Goal: Transaction & Acquisition: Purchase product/service

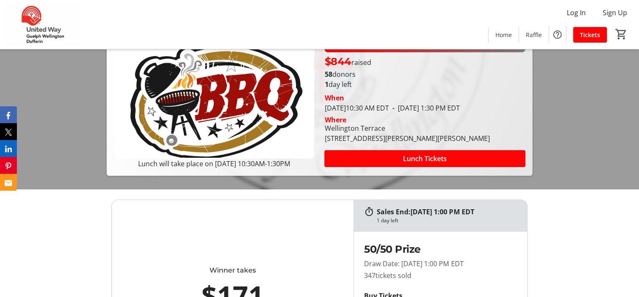
scroll to position [127, 0]
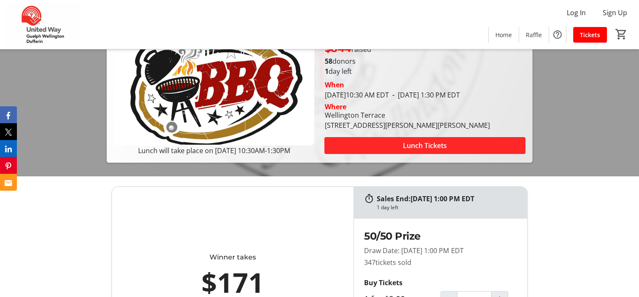
click at [412, 143] on span "Lunch Tickets" at bounding box center [425, 146] width 44 height 10
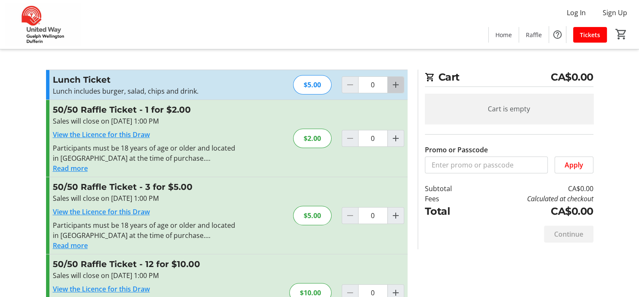
click at [395, 84] on mat-icon "Increment by one" at bounding box center [395, 85] width 10 height 10
type input "1"
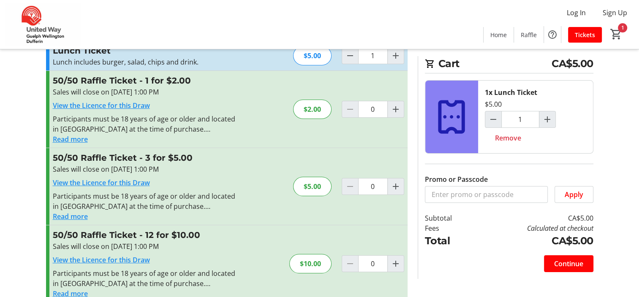
scroll to position [42, 0]
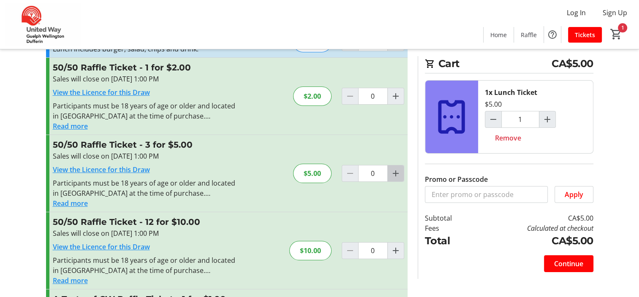
click at [392, 172] on mat-icon "Increment by one" at bounding box center [395, 173] width 10 height 10
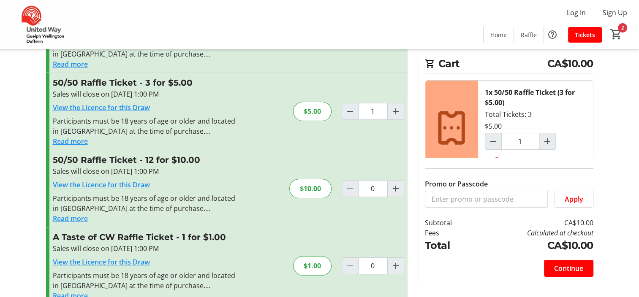
scroll to position [89, 0]
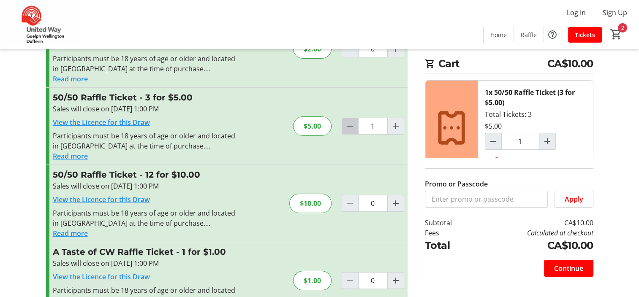
click at [349, 123] on mat-icon "Decrement by one" at bounding box center [350, 126] width 10 height 10
type input "0"
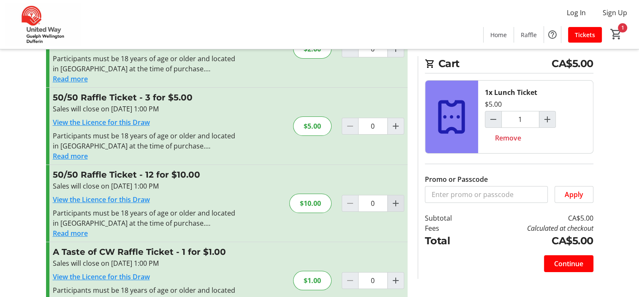
click at [395, 203] on mat-icon "Increment by one" at bounding box center [395, 203] width 10 height 10
type input "1"
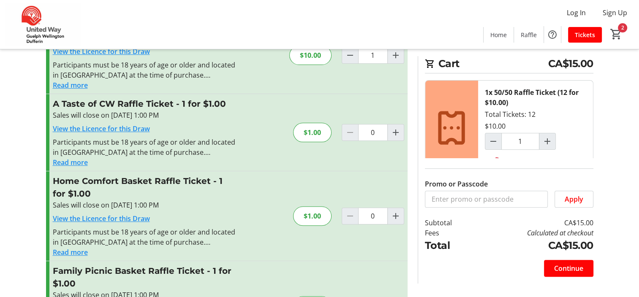
scroll to position [258, 0]
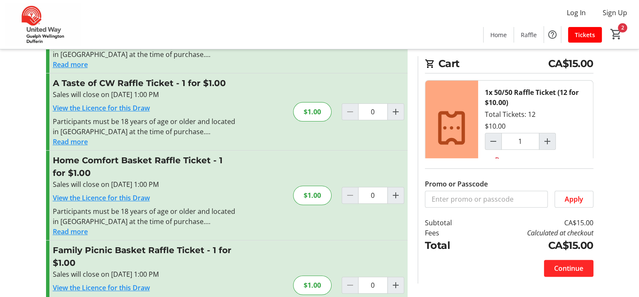
click at [567, 266] on span "Continue" at bounding box center [568, 268] width 29 height 10
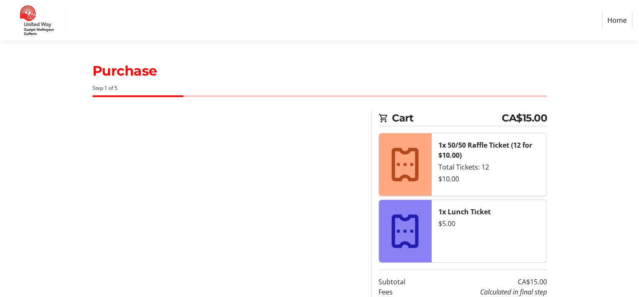
select select "CA"
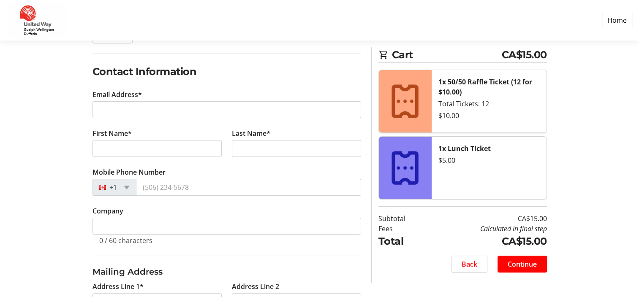
scroll to position [127, 0]
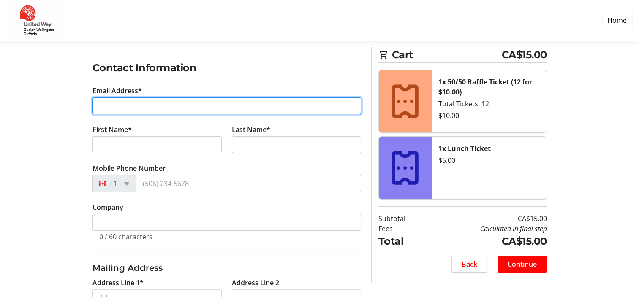
click at [124, 105] on input "Email Address*" at bounding box center [226, 105] width 268 height 17
type input "[EMAIL_ADDRESS][DOMAIN_NAME]"
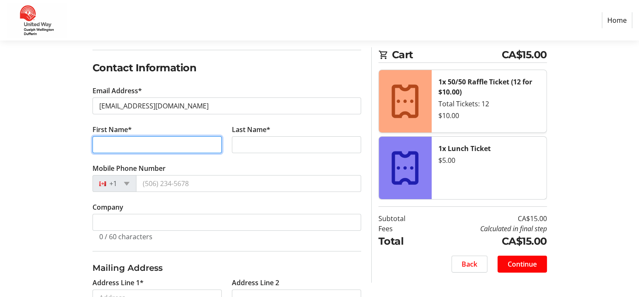
type input "[PERSON_NAME]"
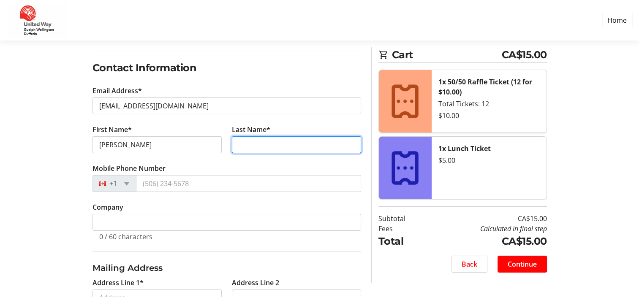
type input "Sparks Phillipps"
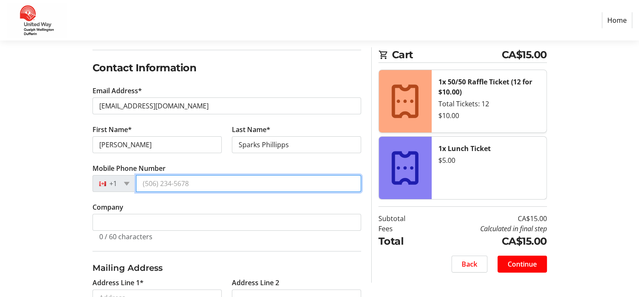
type input "[PHONE_NUMBER]"
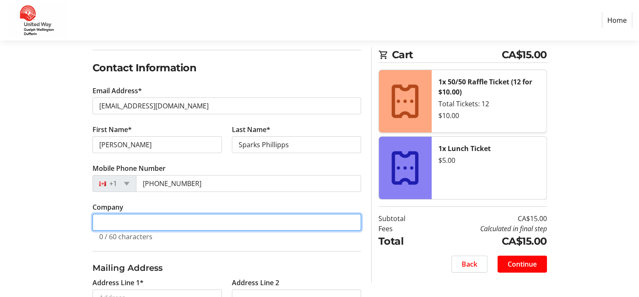
type input "County of [GEOGRAPHIC_DATA]"
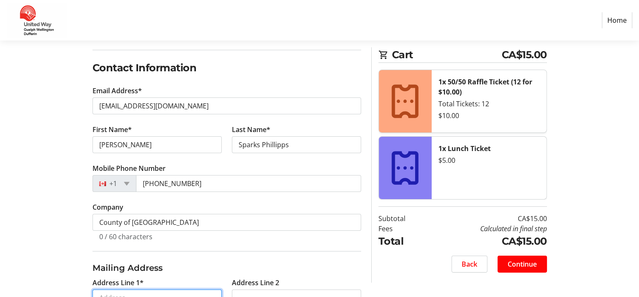
type input "[STREET_ADDRESS][PERSON_NAME]"
type input "Elora"
select select "ON"
type input "N0B 1S0"
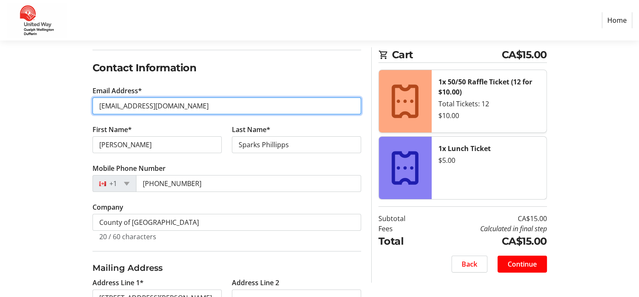
type input "[EMAIL_ADDRESS][DOMAIN_NAME]"
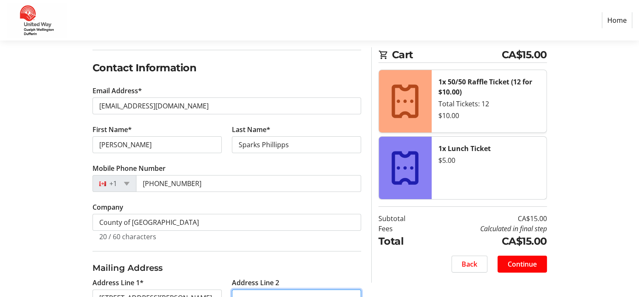
type input "[STREET_ADDRESS][PERSON_NAME]"
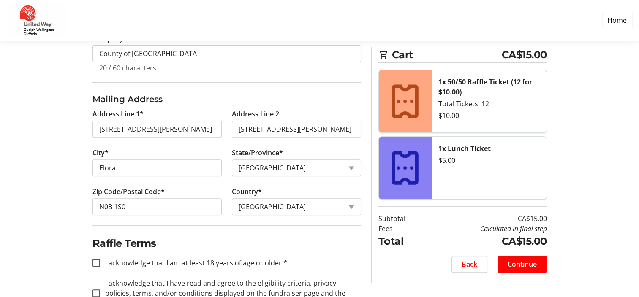
scroll to position [326, 0]
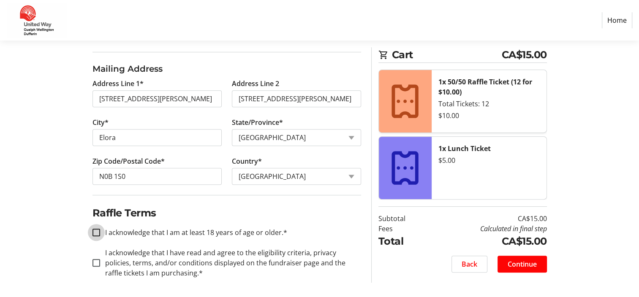
click at [93, 230] on input "I acknowledge that I am at least 18 years of age or older.*" at bounding box center [96, 233] width 8 height 8
checkbox input "true"
click at [95, 260] on input "I acknowledge that I have read and agree to the eligibility criteria, privacy p…" at bounding box center [96, 263] width 8 height 8
checkbox input "true"
click at [521, 265] on span "Continue" at bounding box center [521, 264] width 29 height 10
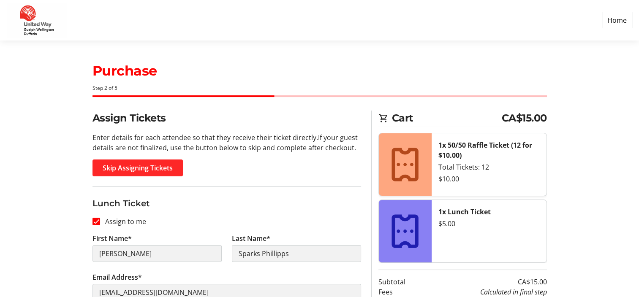
click at [144, 167] on span "Skip Assigning Tickets" at bounding box center [138, 168] width 70 height 10
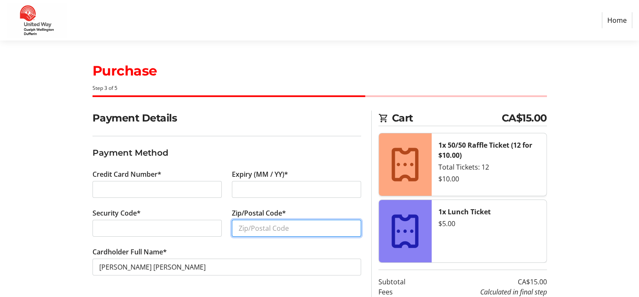
click at [239, 228] on input "Zip/Postal Code*" at bounding box center [296, 228] width 129 height 17
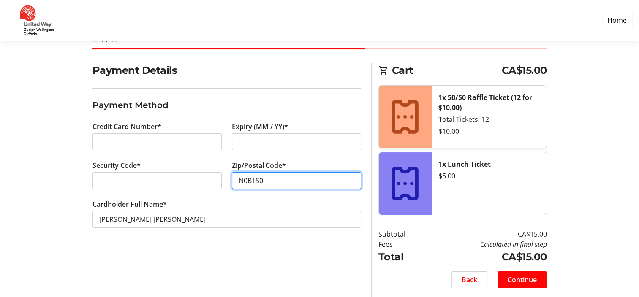
scroll to position [49, 0]
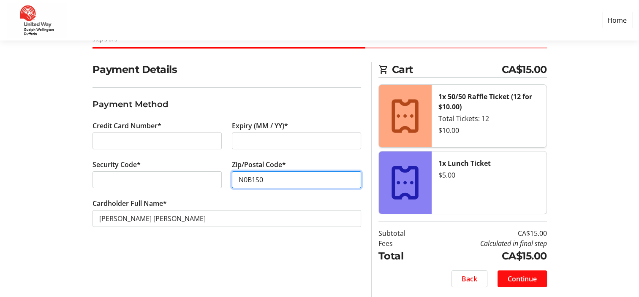
type input "N0B1S0"
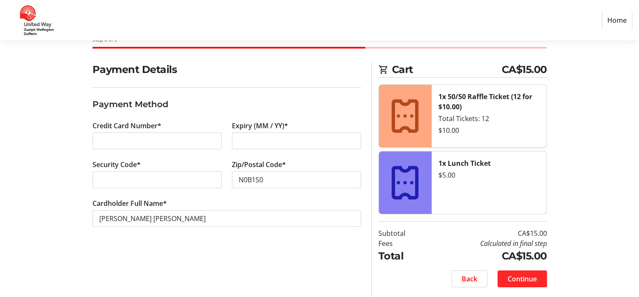
click at [513, 278] on span "Continue" at bounding box center [521, 279] width 29 height 10
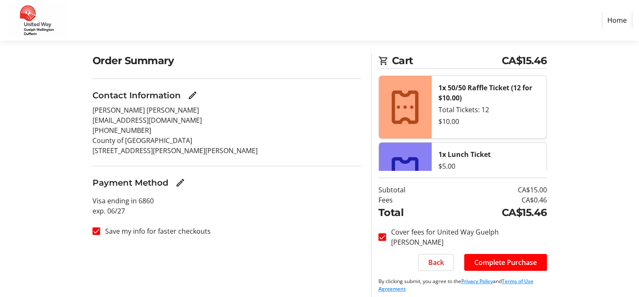
scroll to position [63, 0]
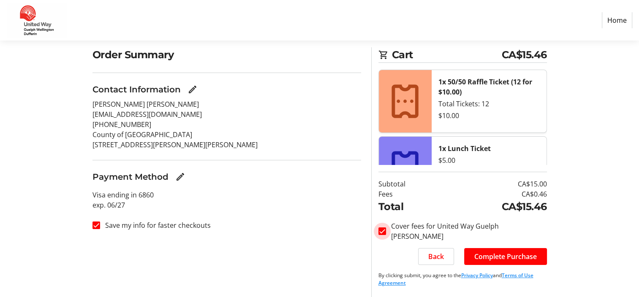
click at [381, 231] on input "Cover fees for United Way Guelph [PERSON_NAME]" at bounding box center [382, 231] width 8 height 8
checkbox input "false"
click at [486, 256] on span "Complete Purchase" at bounding box center [505, 257] width 62 height 10
